Goal: Task Accomplishment & Management: Use online tool/utility

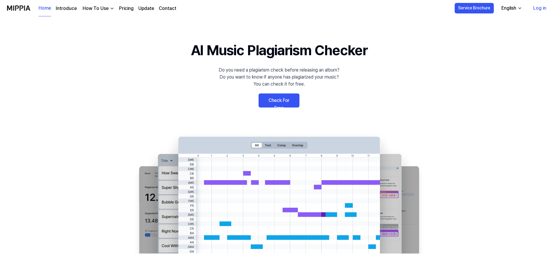
click at [275, 96] on link "Check For Free" at bounding box center [279, 100] width 41 height 14
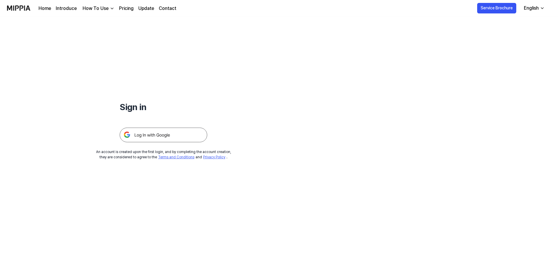
click at [141, 133] on img at bounding box center [164, 135] width 88 height 15
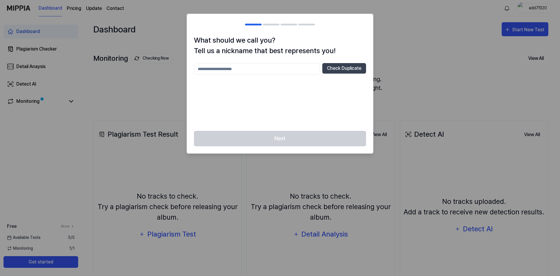
click at [245, 70] on input "text" at bounding box center [257, 69] width 126 height 12
type input "*"
type input "**********"
click at [361, 71] on button "Check Duplicate" at bounding box center [345, 68] width 44 height 11
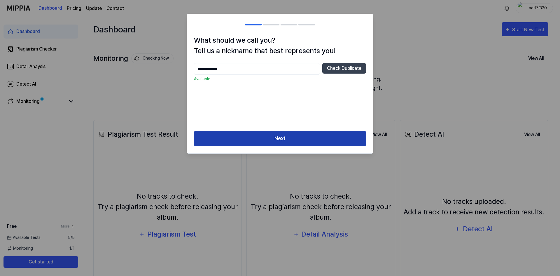
click at [274, 139] on button "Next" at bounding box center [280, 138] width 172 height 15
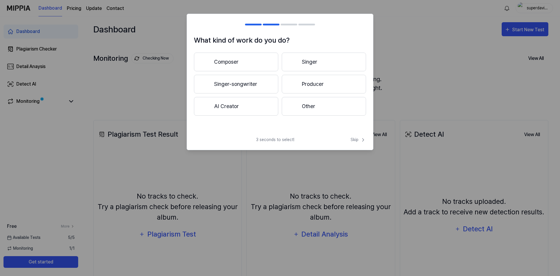
click at [359, 106] on button "Other" at bounding box center [324, 106] width 84 height 19
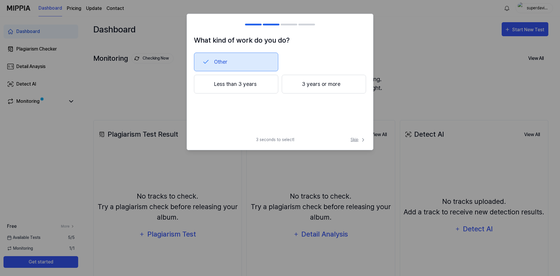
click at [357, 140] on span "Skip" at bounding box center [358, 140] width 15 height 6
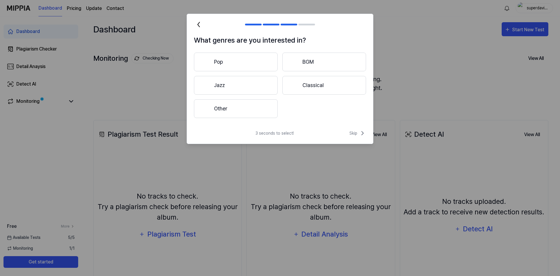
click at [352, 129] on div "What genres are you interested in? Pop BGM Jazz Classical Other 3 seconds to se…" at bounding box center [280, 79] width 187 height 130
click at [352, 130] on span "Skip" at bounding box center [358, 133] width 17 height 7
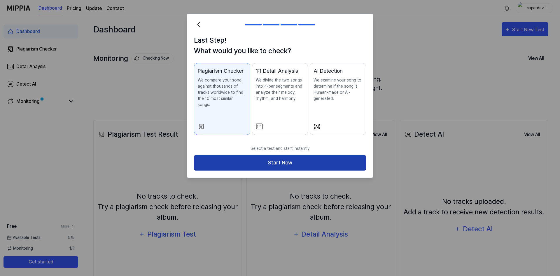
click at [245, 155] on button "Start Now" at bounding box center [280, 162] width 172 height 15
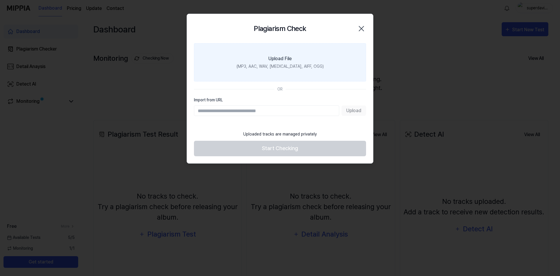
click at [284, 63] on label "Upload File (MP3, AAC, WAV, [MEDICAL_DATA], AIFF, OGG)" at bounding box center [280, 62] width 172 height 38
click at [0, 0] on input "Upload File (MP3, AAC, WAV, [MEDICAL_DATA], AIFF, OGG)" at bounding box center [0, 0] width 0 height 0
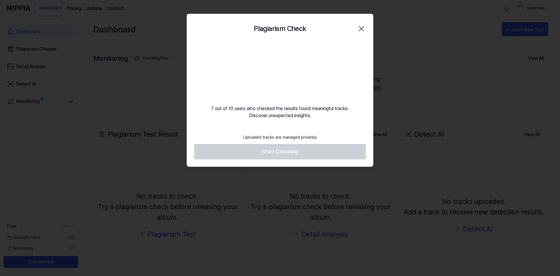
click at [243, 161] on div "Uploaded tracks are managed privately Start Checking" at bounding box center [280, 149] width 186 height 36
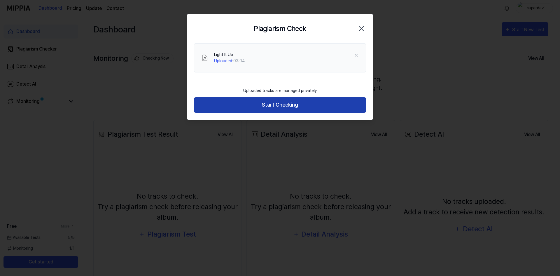
click at [278, 102] on button "Start Checking" at bounding box center [280, 104] width 172 height 15
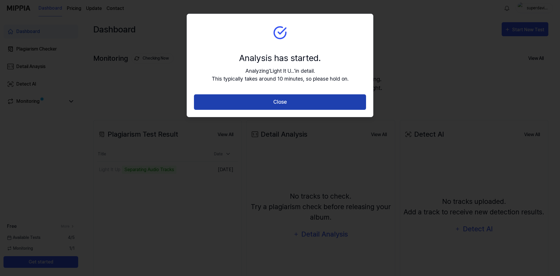
click at [287, 98] on button "Close" at bounding box center [280, 101] width 172 height 15
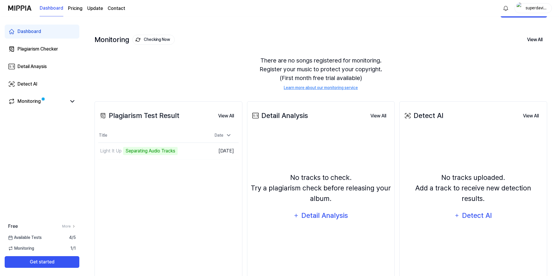
scroll to position [29, 0]
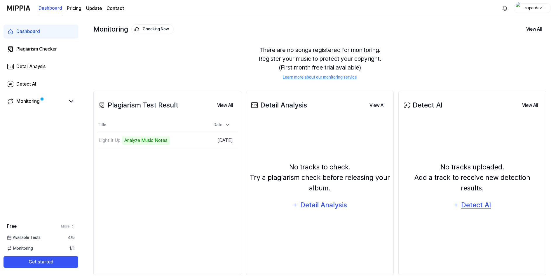
click at [479, 199] on div "Detect AI" at bounding box center [476, 204] width 31 height 11
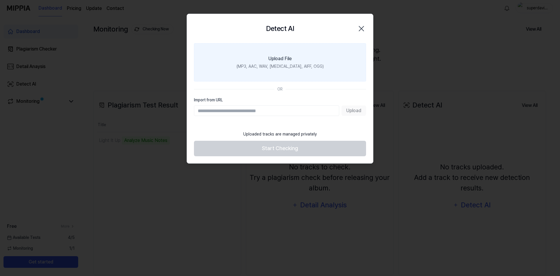
click at [267, 76] on label "Upload File (MP3, AAC, WAV, FLAC, AIFF, OGG)" at bounding box center [280, 62] width 172 height 38
click at [0, 0] on input "Upload File (MP3, AAC, WAV, FLAC, AIFF, OGG)" at bounding box center [0, 0] width 0 height 0
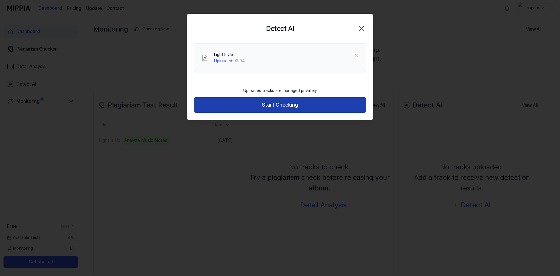
click at [283, 102] on button "Start Checking" at bounding box center [280, 104] width 172 height 15
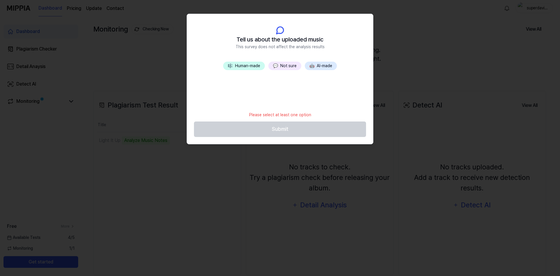
click at [282, 65] on button "💬 Not sure" at bounding box center [285, 66] width 33 height 8
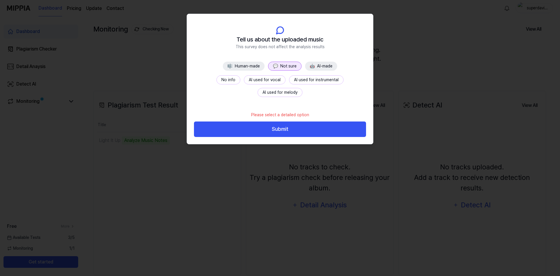
click at [217, 83] on button "No info" at bounding box center [229, 79] width 24 height 9
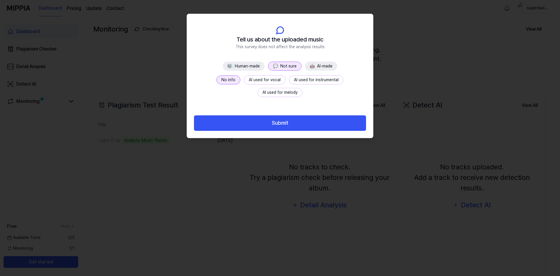
click at [274, 123] on button "Submit" at bounding box center [280, 122] width 172 height 15
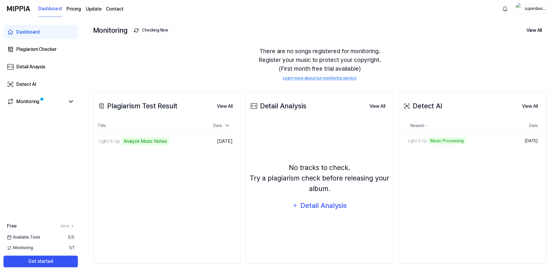
scroll to position [28, 0]
click at [62, 99] on link "Monitoring" at bounding box center [36, 101] width 58 height 7
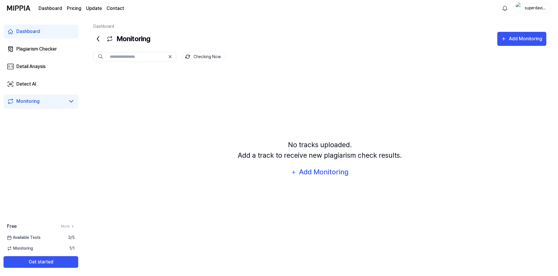
scroll to position [0, 0]
click at [51, 103] on link "Monitoring" at bounding box center [36, 101] width 58 height 7
click at [45, 31] on link "Dashboard" at bounding box center [41, 32] width 75 height 14
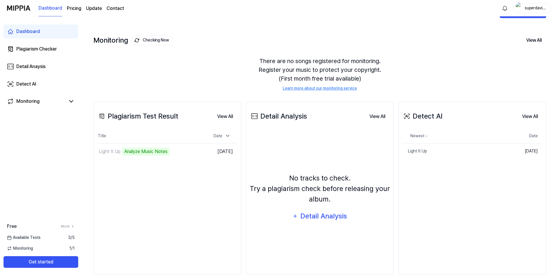
scroll to position [28, 0]
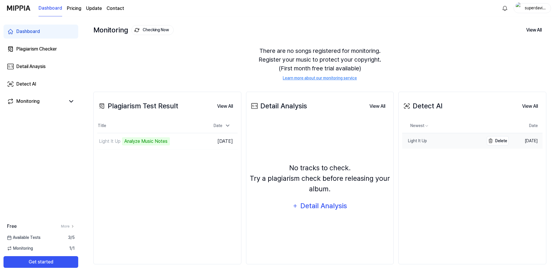
click at [421, 138] on div "Light It Up" at bounding box center [414, 141] width 25 height 6
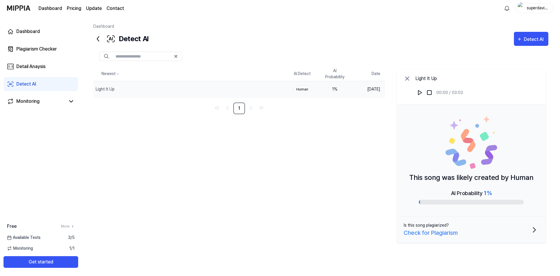
drag, startPoint x: 531, startPoint y: 180, endPoint x: 544, endPoint y: 180, distance: 13.4
click at [544, 180] on div "This song was likely created by Human AI Probability 1 %" at bounding box center [471, 161] width 149 height 112
drag, startPoint x: 417, startPoint y: 178, endPoint x: 497, endPoint y: 179, distance: 80.3
click at [497, 179] on p "This song was likely created by Human" at bounding box center [472, 177] width 124 height 11
click at [500, 191] on div "AI Probability 1 %" at bounding box center [471, 197] width 105 height 16
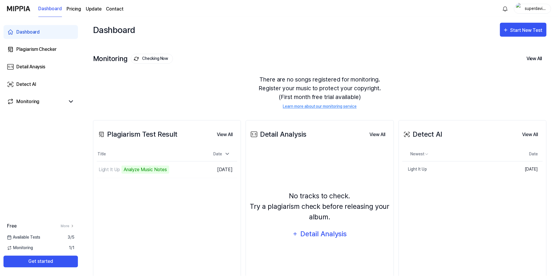
scroll to position [28, 0]
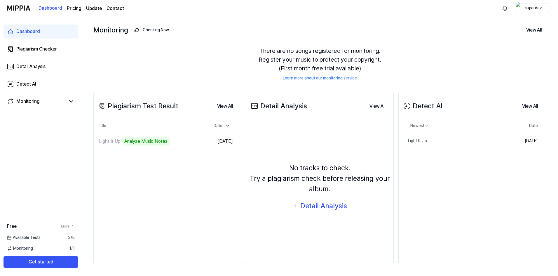
click at [424, 107] on div "Detect AI" at bounding box center [422, 106] width 40 height 11
click at [475, 109] on div "Detect AI View All" at bounding box center [472, 106] width 140 height 16
click at [436, 107] on div "Detect AI" at bounding box center [422, 106] width 40 height 11
click at [530, 105] on button "View All" at bounding box center [530, 106] width 25 height 12
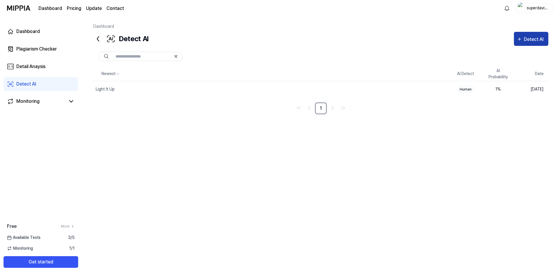
click at [519, 42] on icon "button" at bounding box center [519, 39] width 5 height 7
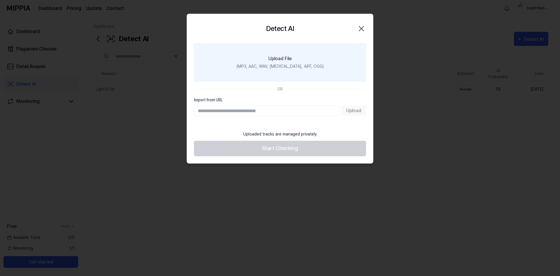
click at [283, 64] on div "(MP3, AAC, WAV, FLAC, AIFF, OGG)" at bounding box center [280, 66] width 87 height 6
click at [0, 0] on input "Upload File (MP3, AAC, WAV, FLAC, AIFF, OGG)" at bounding box center [0, 0] width 0 height 0
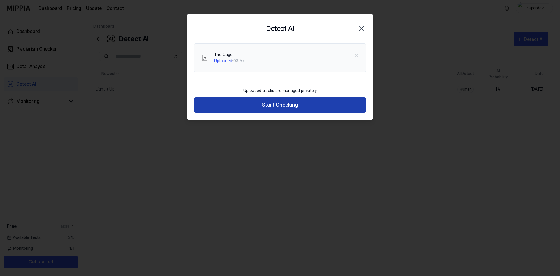
click at [294, 109] on button "Start Checking" at bounding box center [280, 104] width 172 height 15
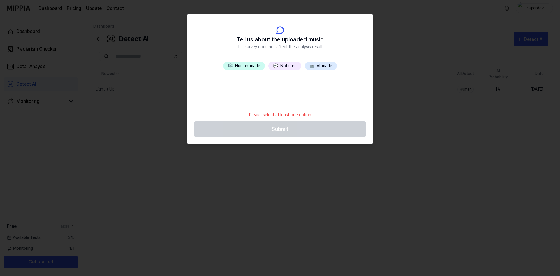
click at [278, 68] on span "💬" at bounding box center [275, 65] width 5 height 5
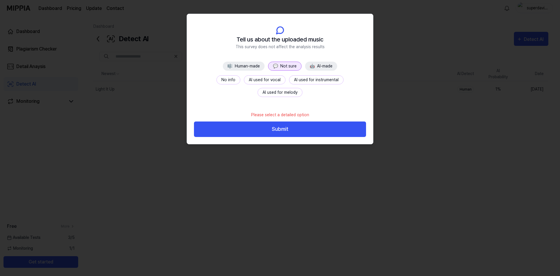
click at [217, 83] on button "No info" at bounding box center [229, 79] width 24 height 9
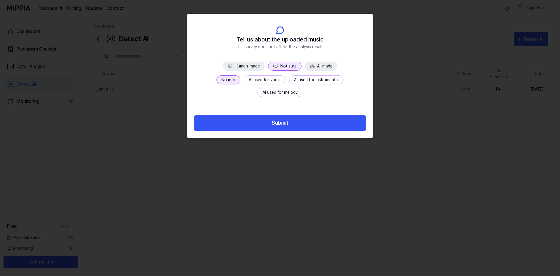
drag, startPoint x: 278, startPoint y: 119, endPoint x: 285, endPoint y: 121, distance: 6.5
click at [279, 119] on button "Submit" at bounding box center [280, 122] width 172 height 15
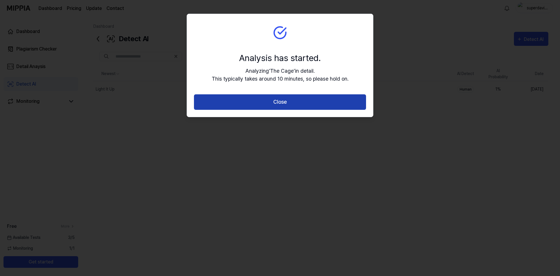
click at [271, 102] on button "Close" at bounding box center [280, 101] width 172 height 15
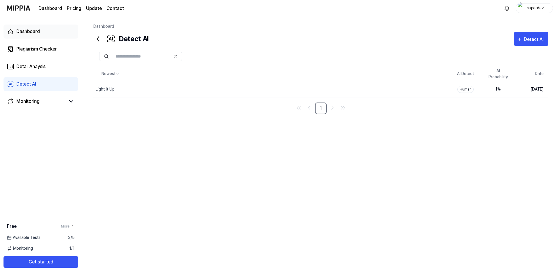
click at [48, 27] on link "Dashboard" at bounding box center [41, 32] width 75 height 14
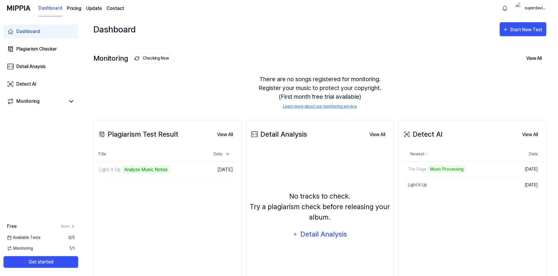
click at [440, 189] on link "Light It Up" at bounding box center [455, 184] width 107 height 15
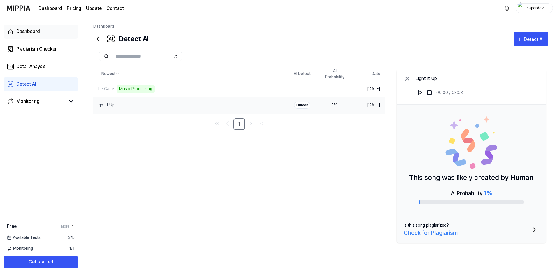
click at [41, 32] on link "Dashboard" at bounding box center [41, 32] width 75 height 14
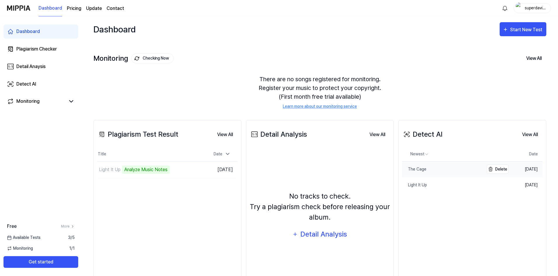
click at [431, 171] on link "The Cage" at bounding box center [443, 168] width 82 height 15
